Goal: Information Seeking & Learning: Learn about a topic

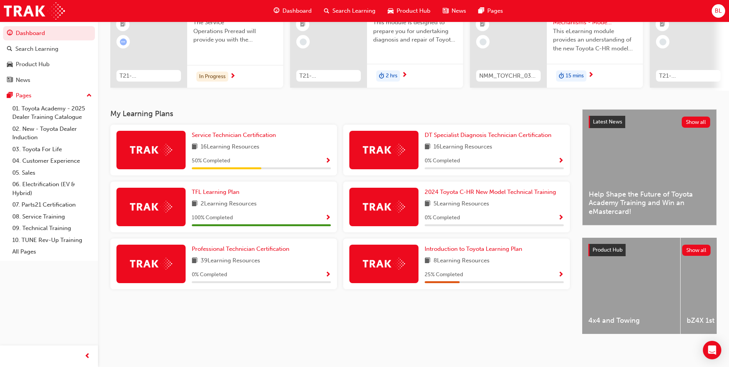
scroll to position [54, 0]
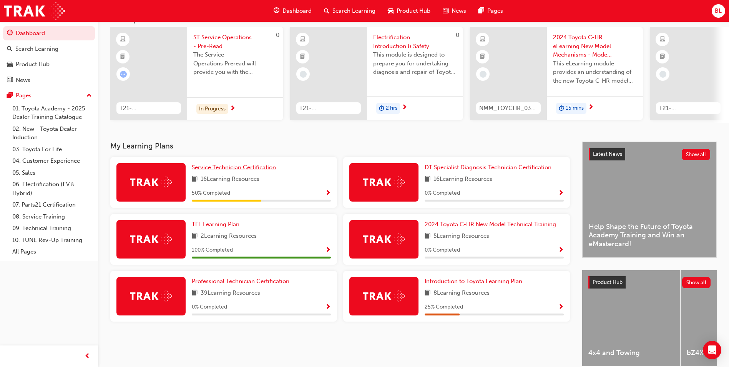
click at [255, 171] on span "Service Technician Certification" at bounding box center [234, 167] width 84 height 7
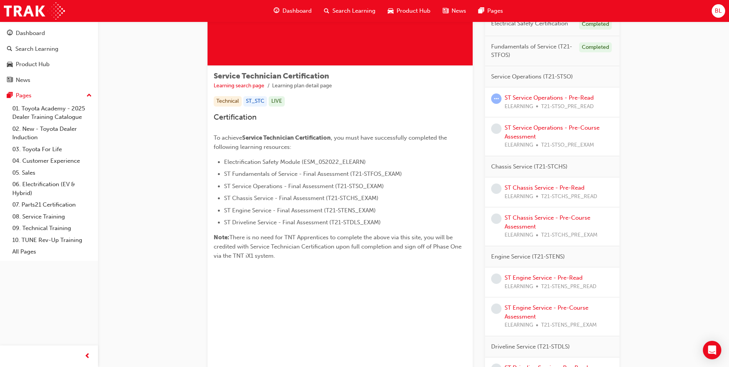
scroll to position [13, 0]
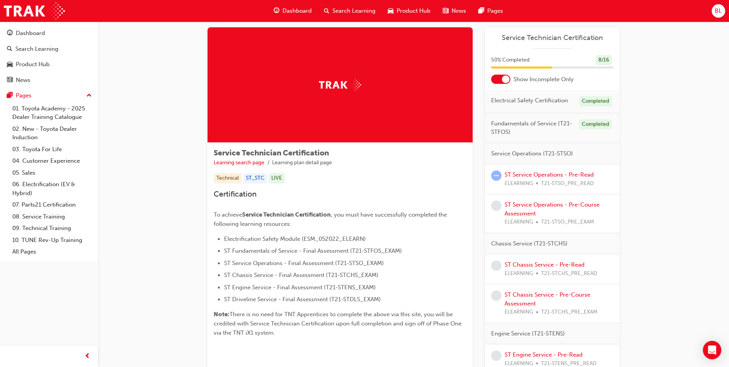
click at [607, 58] on div "8 / 16" at bounding box center [604, 60] width 16 height 10
click at [562, 43] on div "Service Technician Certification" at bounding box center [552, 40] width 135 height 15
click at [556, 41] on span "Service Technician Certification" at bounding box center [552, 37] width 122 height 9
click at [546, 57] on div "50 % Completed 8 / 16" at bounding box center [552, 60] width 122 height 10
click at [596, 96] on div "Electrical Safety Certification Completed" at bounding box center [552, 101] width 135 height 23
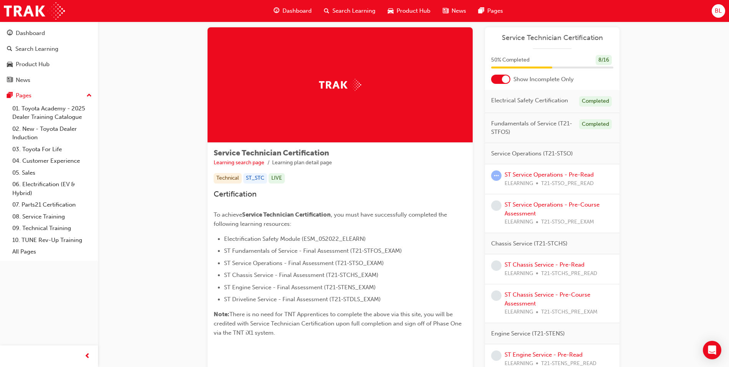
click at [230, 176] on div "Technical" at bounding box center [228, 178] width 28 height 10
click at [256, 162] on link "Learning search page" at bounding box center [239, 162] width 51 height 7
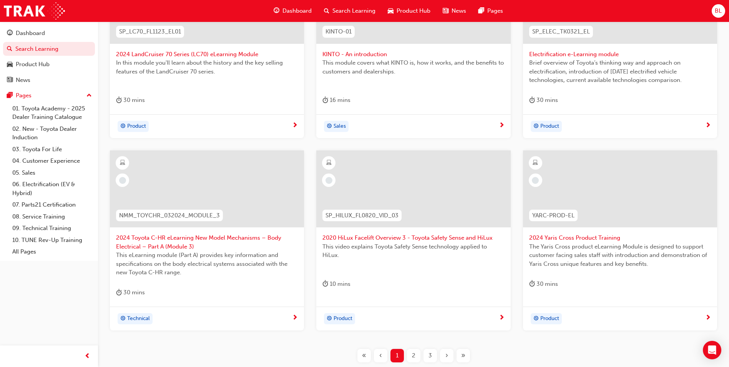
scroll to position [269, 0]
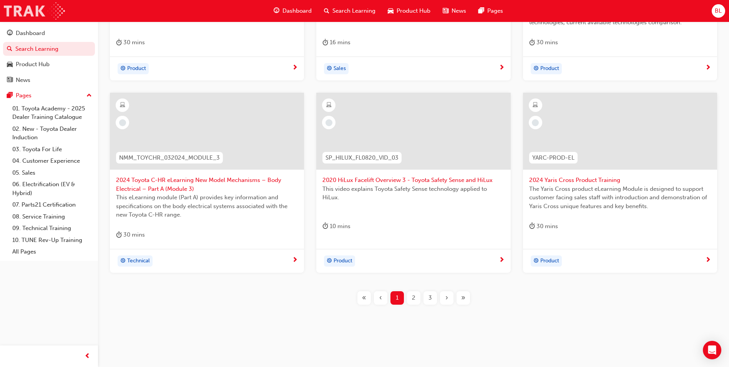
click at [29, 18] on img at bounding box center [34, 10] width 61 height 17
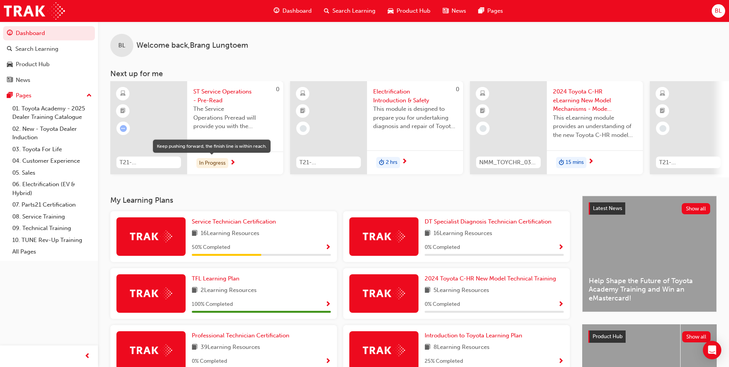
click at [222, 162] on div "In Progress" at bounding box center [212, 163] width 32 height 10
click at [126, 160] on span "T21-STSO_PRE_READ" at bounding box center [149, 162] width 58 height 9
